Goal: Information Seeking & Learning: Learn about a topic

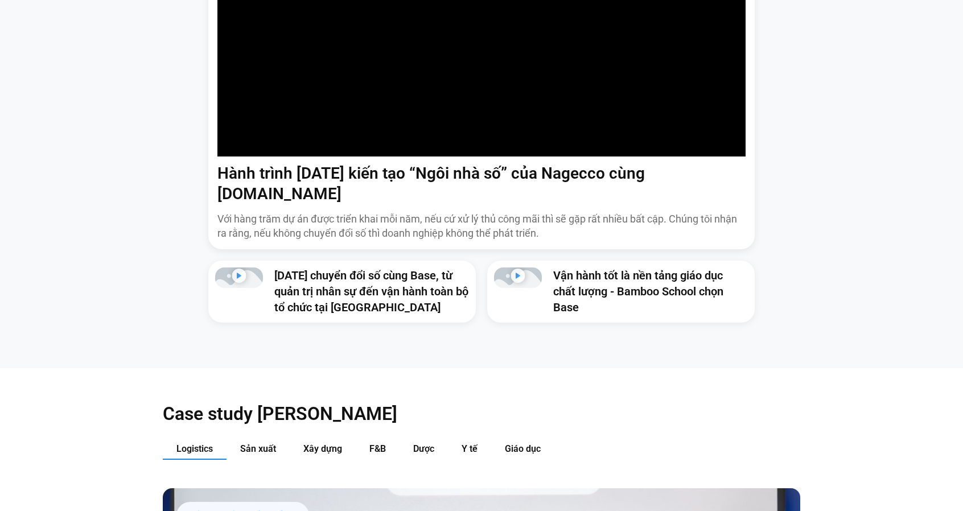
scroll to position [1139, 0]
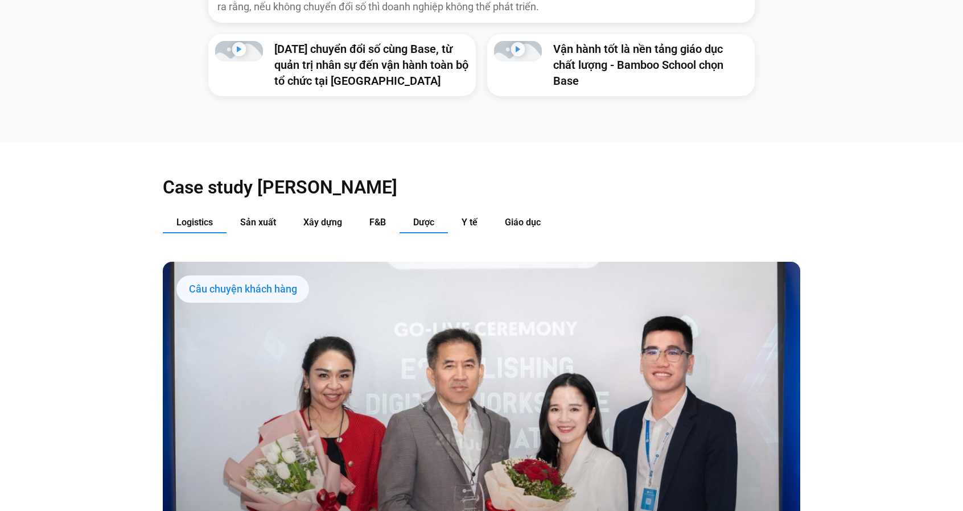
click at [443, 212] on button "Dược" at bounding box center [424, 222] width 48 height 21
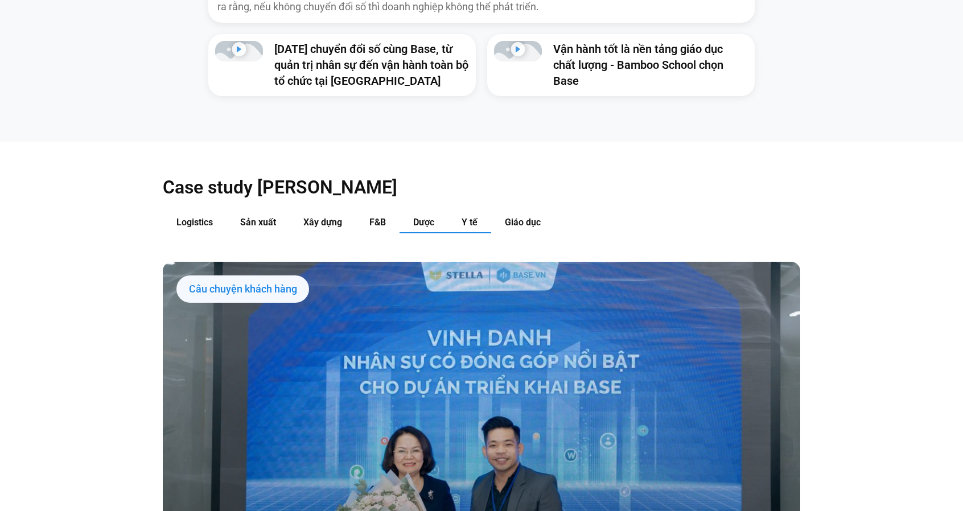
click at [467, 212] on button "Y tế" at bounding box center [469, 222] width 43 height 21
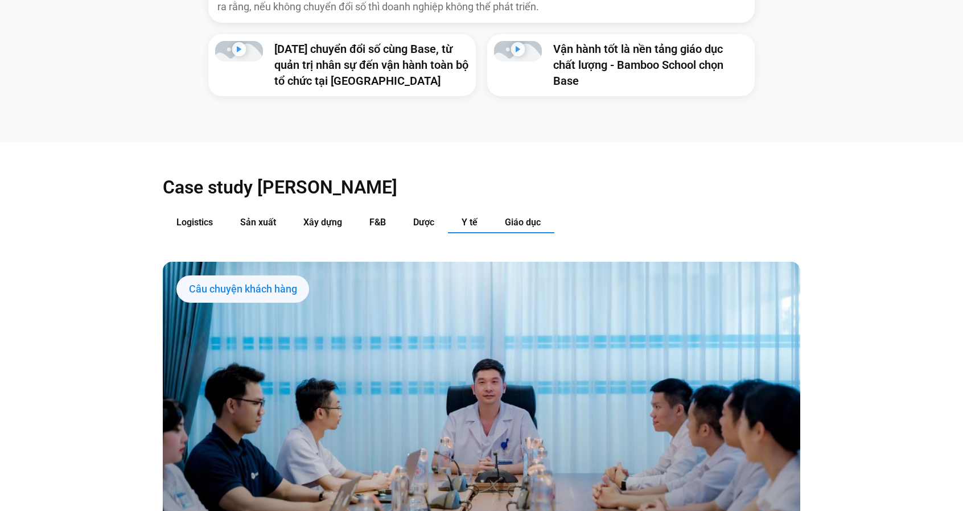
click at [516, 217] on span "Giáo dục" at bounding box center [523, 222] width 36 height 11
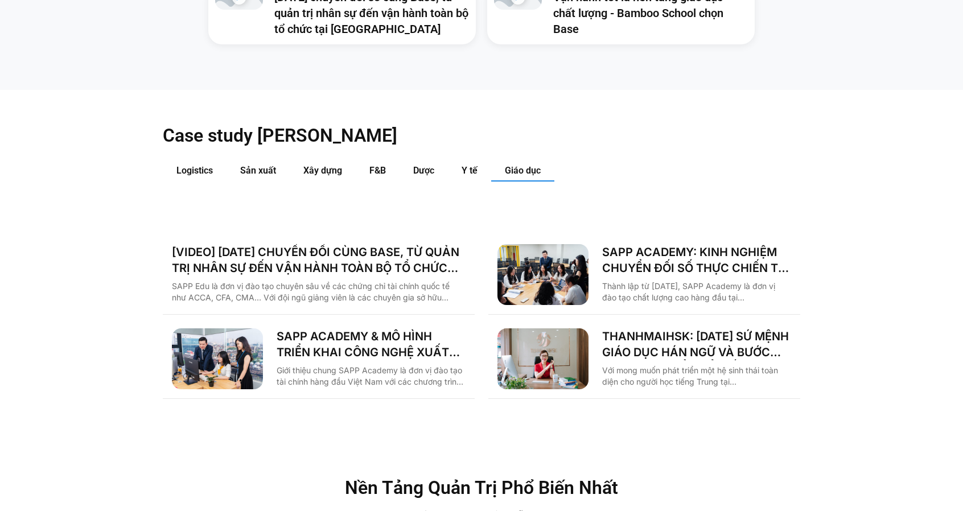
scroll to position [1196, 0]
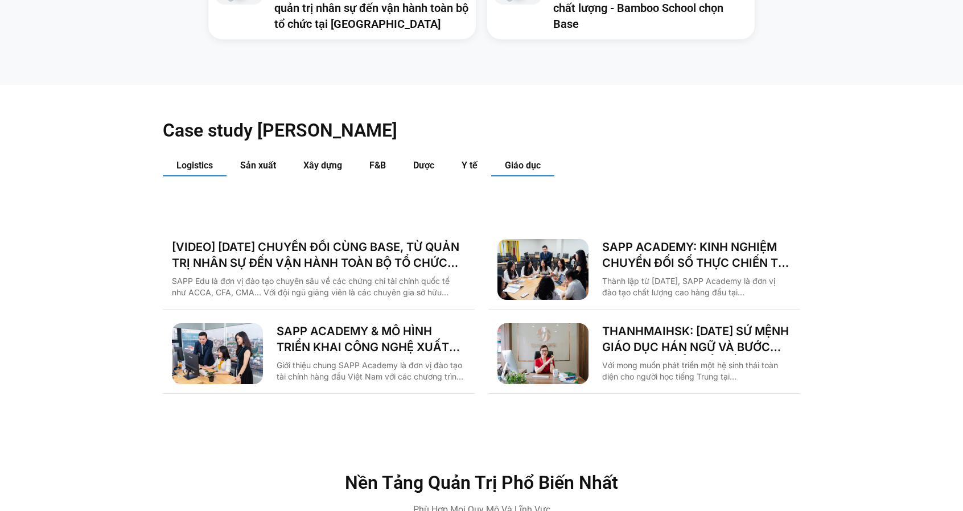
click at [189, 160] on span "Logistics" at bounding box center [194, 165] width 36 height 11
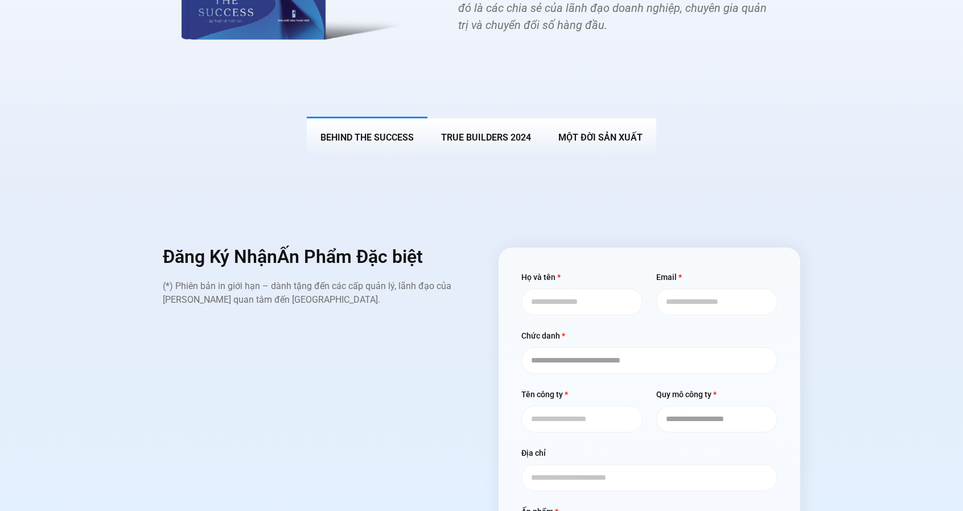
scroll to position [4669, 0]
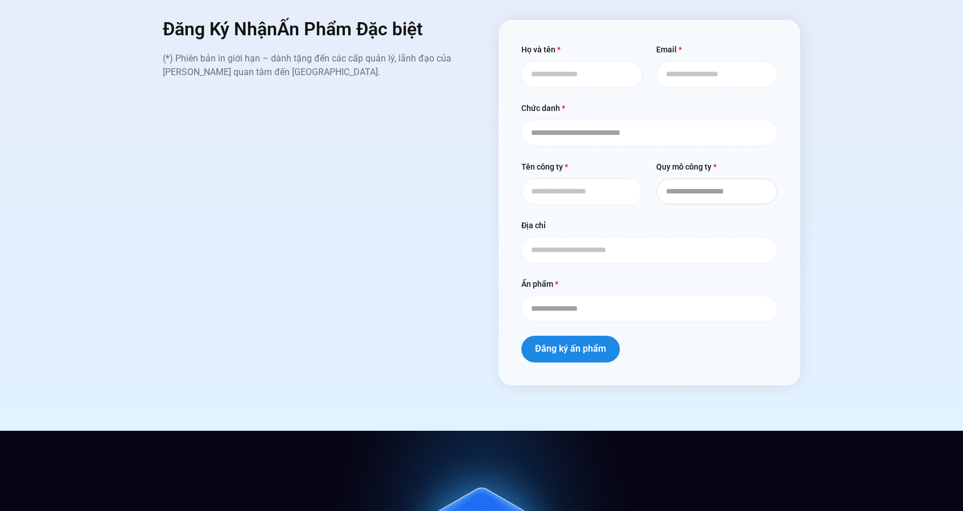
click at [707, 178] on select "**********" at bounding box center [716, 191] width 121 height 27
click at [606, 178] on input "Tên công ty" at bounding box center [582, 191] width 121 height 27
click at [717, 178] on select "**********" at bounding box center [716, 191] width 121 height 27
click at [413, 208] on div "Đăng Ký Nhận Ấn Phẩm Đặc biệt (*) Phiên bản in giới hạn – dành tặng đến các cấp…" at bounding box center [314, 203] width 302 height 366
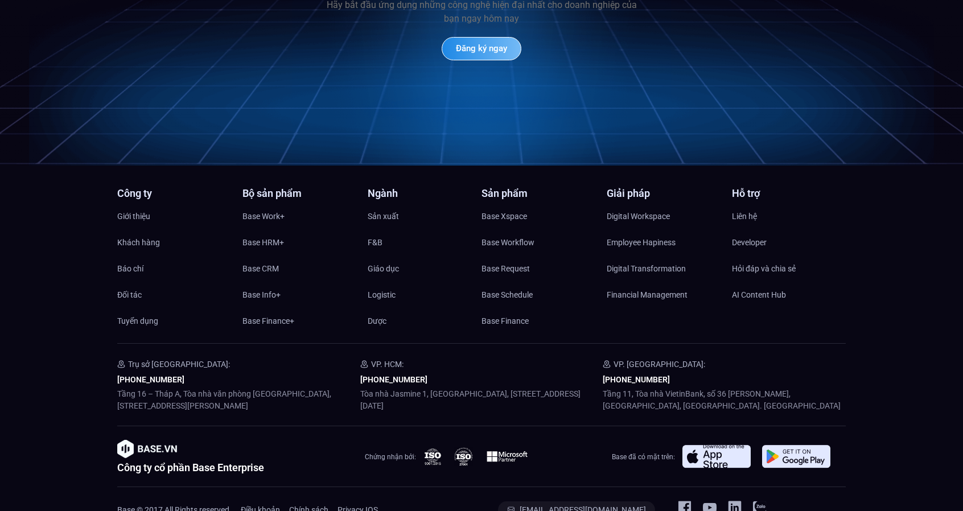
scroll to position [5459, 0]
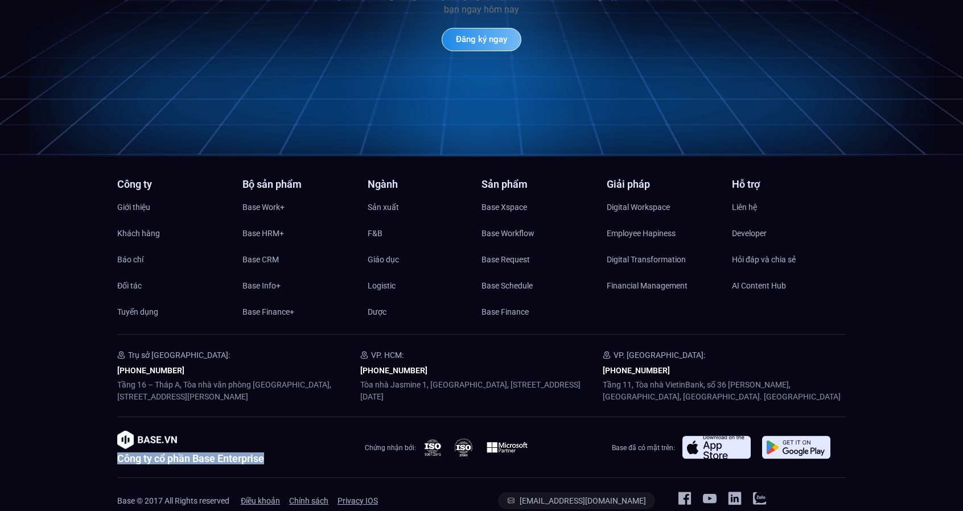
drag, startPoint x: 110, startPoint y: 439, endPoint x: 344, endPoint y: 441, distance: 234.0
click at [344, 441] on div "Công ty Giới thiệu Khách hàng Báo chí Đối tác Tuyển dụng Bộ sản phẩm Base Work+…" at bounding box center [481, 344] width 963 height 330
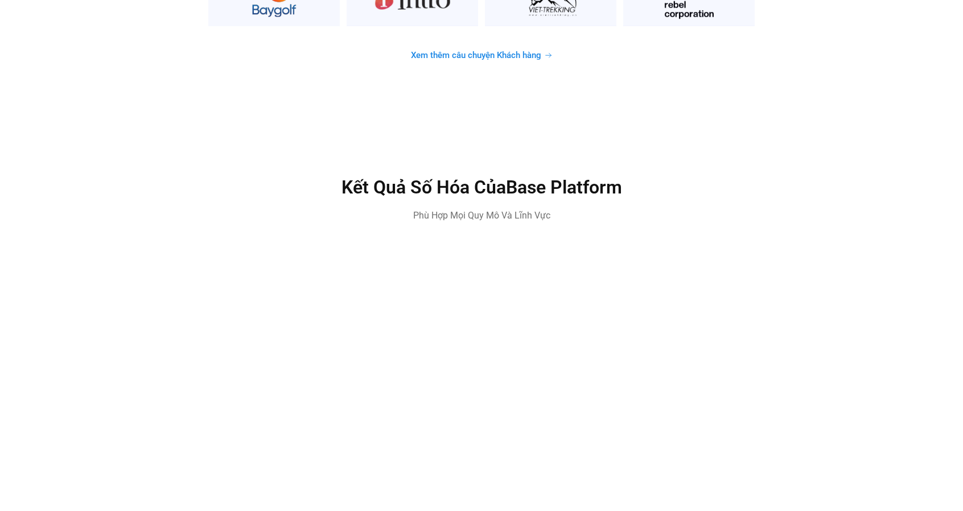
scroll to position [3296, 0]
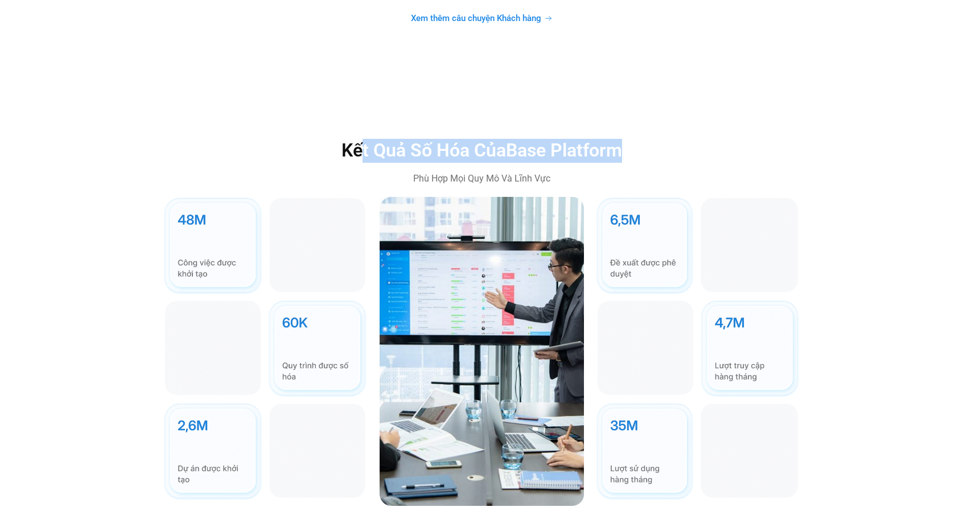
drag, startPoint x: 359, startPoint y: 127, endPoint x: 652, endPoint y: 117, distance: 293.4
click at [652, 117] on div "Kết Quả Số Hóa Của Base Platform Phù Hợp Mọi Quy Mô Và Lĩnh Vực" at bounding box center [481, 322] width 963 height 458
click at [688, 139] on h2 "Kết Quả Số Hóa Của Base Platform" at bounding box center [482, 151] width 484 height 24
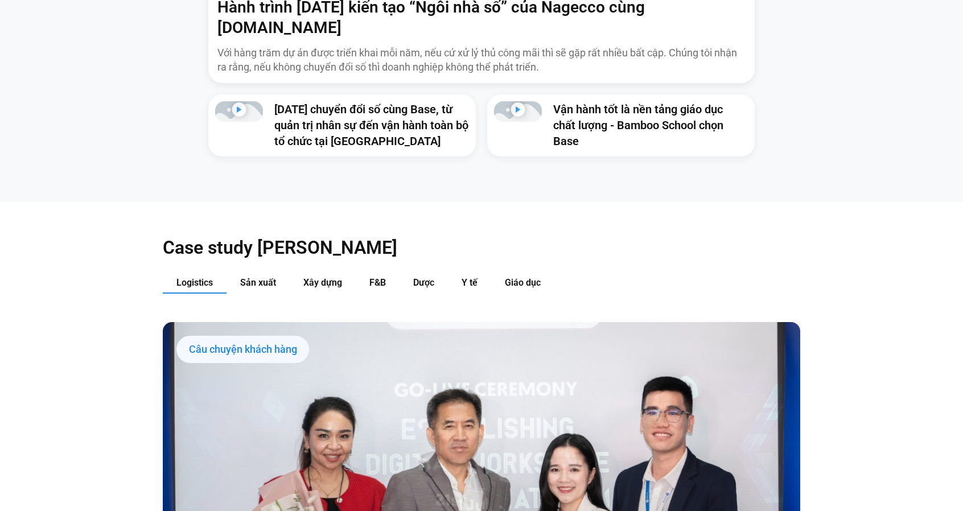
scroll to position [1075, 0]
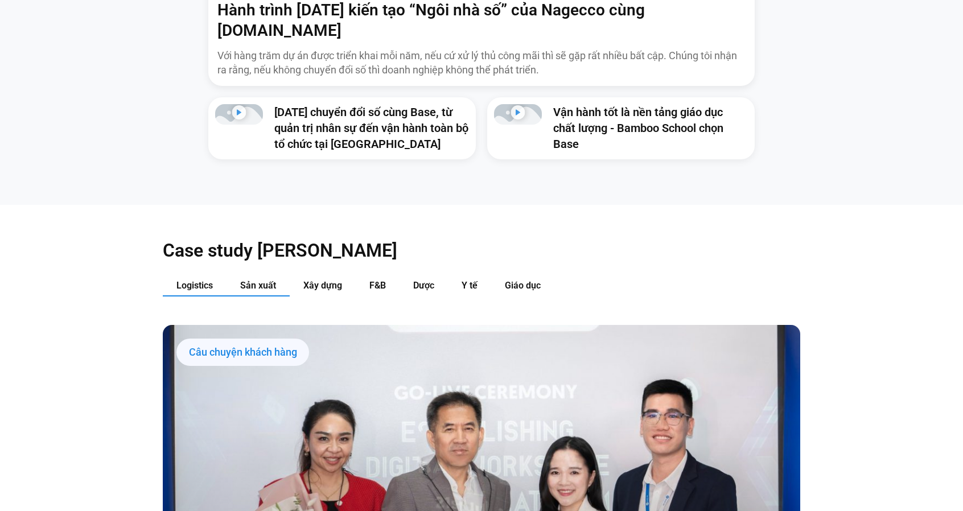
click at [242, 280] on span "Sản xuất" at bounding box center [258, 285] width 36 height 11
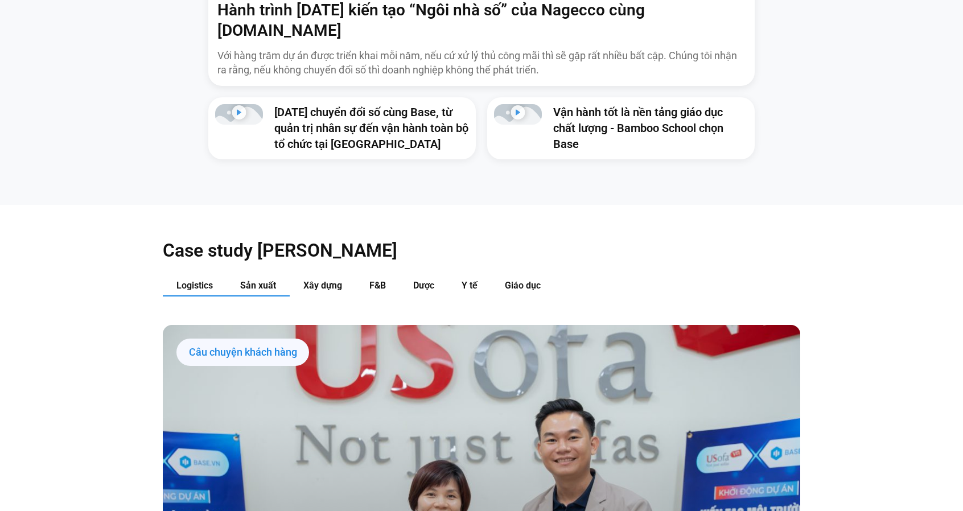
click at [203, 280] on span "Logistics" at bounding box center [194, 285] width 36 height 11
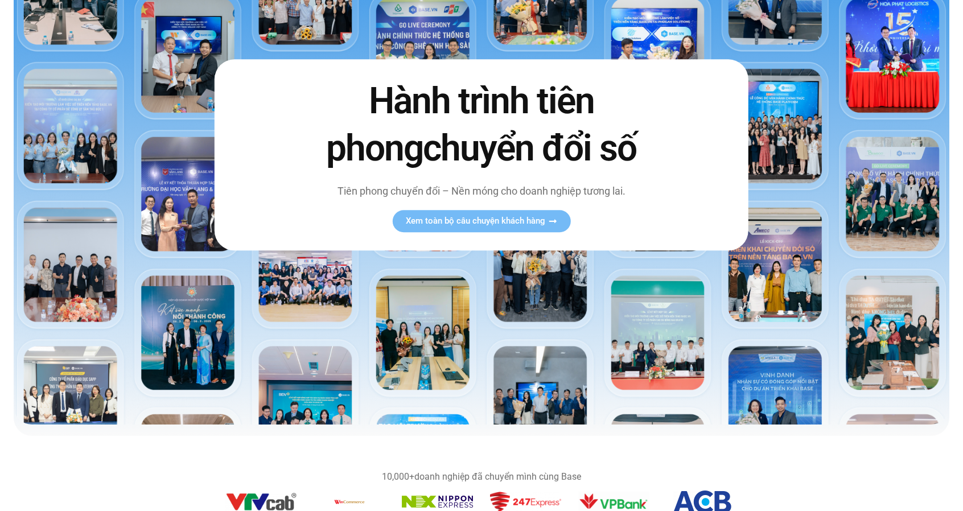
scroll to position [0, 0]
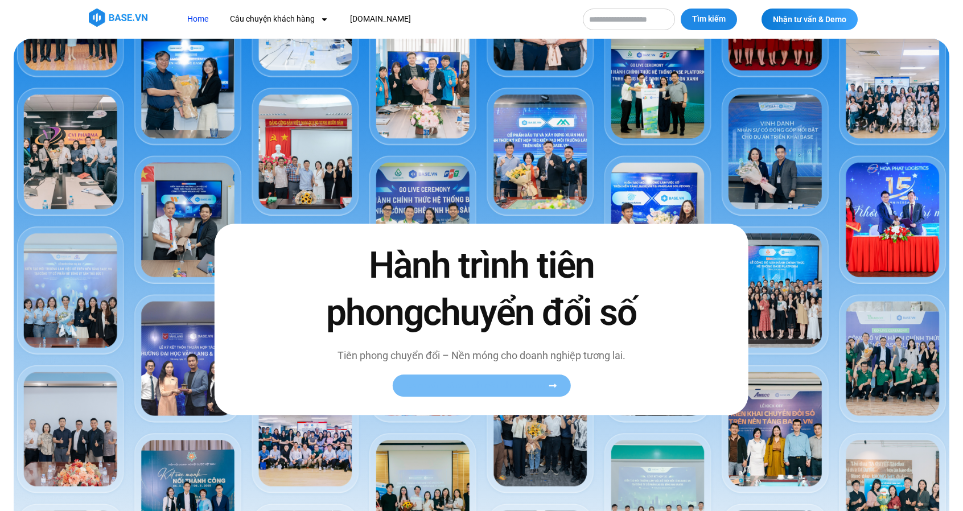
click at [470, 382] on span "Xem toàn bộ câu chuyện khách hàng" at bounding box center [475, 386] width 139 height 9
click at [98, 10] on img at bounding box center [118, 18] width 59 height 18
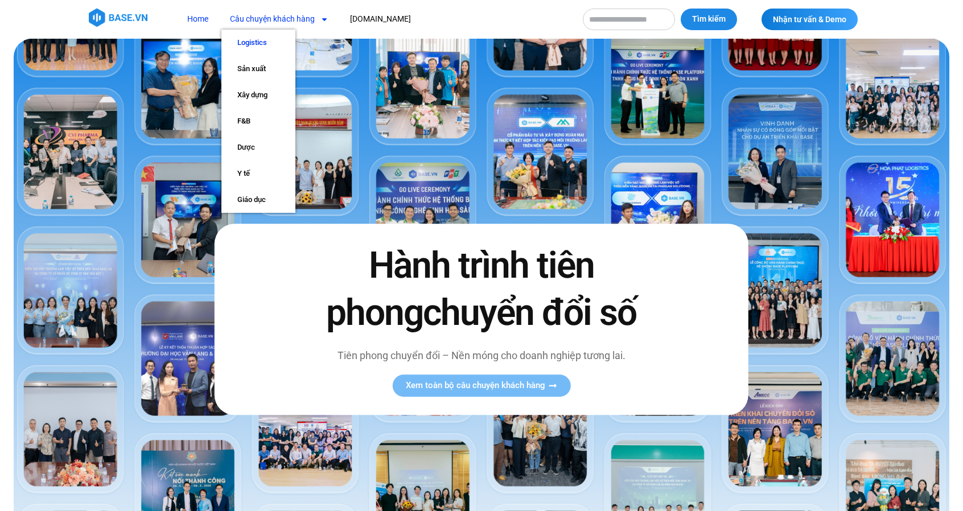
click at [258, 40] on link "Logistics" at bounding box center [258, 43] width 74 height 26
click at [282, 9] on link "Câu chuyện khách hàng" at bounding box center [279, 19] width 116 height 21
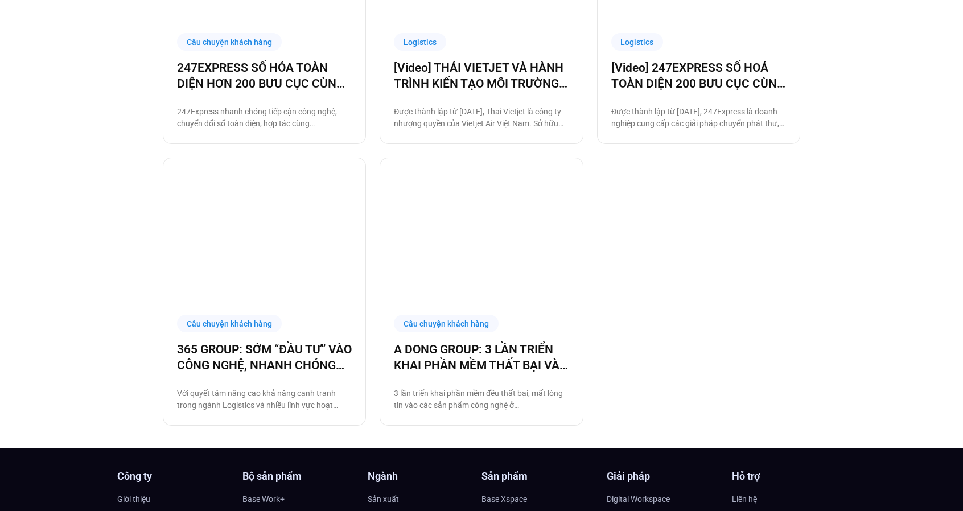
scroll to position [797, 0]
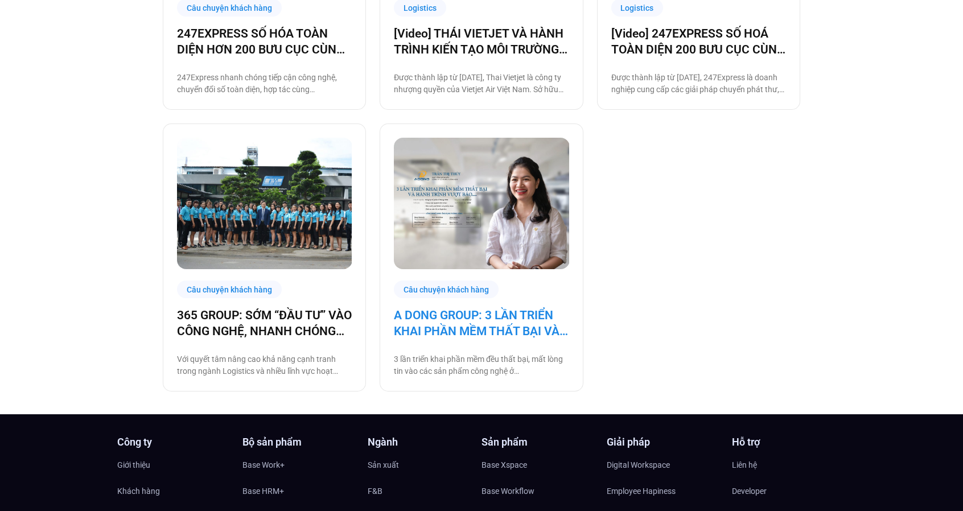
click at [507, 329] on link "A DONG GROUP: 3 LẦN TRIỂN KHAI PHẦN MỀM THẤT BẠI VÀ HÀNH TRÌNH VƯỢT BÃO" at bounding box center [481, 323] width 175 height 32
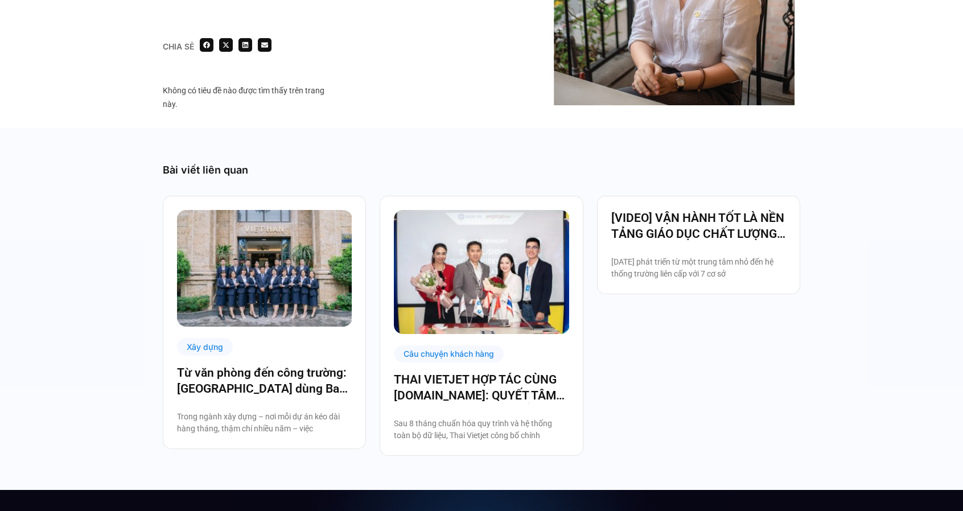
scroll to position [4669, 0]
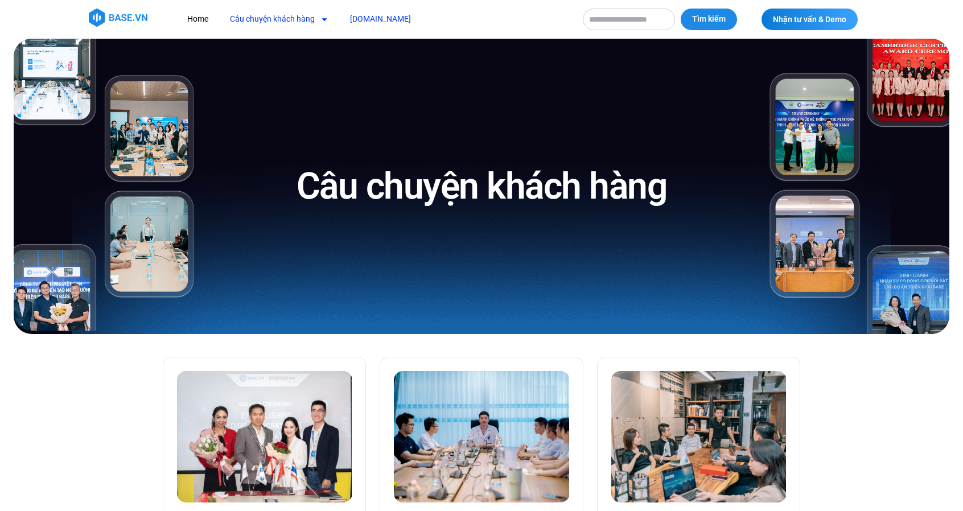
click at [373, 14] on link "[DOMAIN_NAME]" at bounding box center [381, 19] width 78 height 21
